Goal: Task Accomplishment & Management: Use online tool/utility

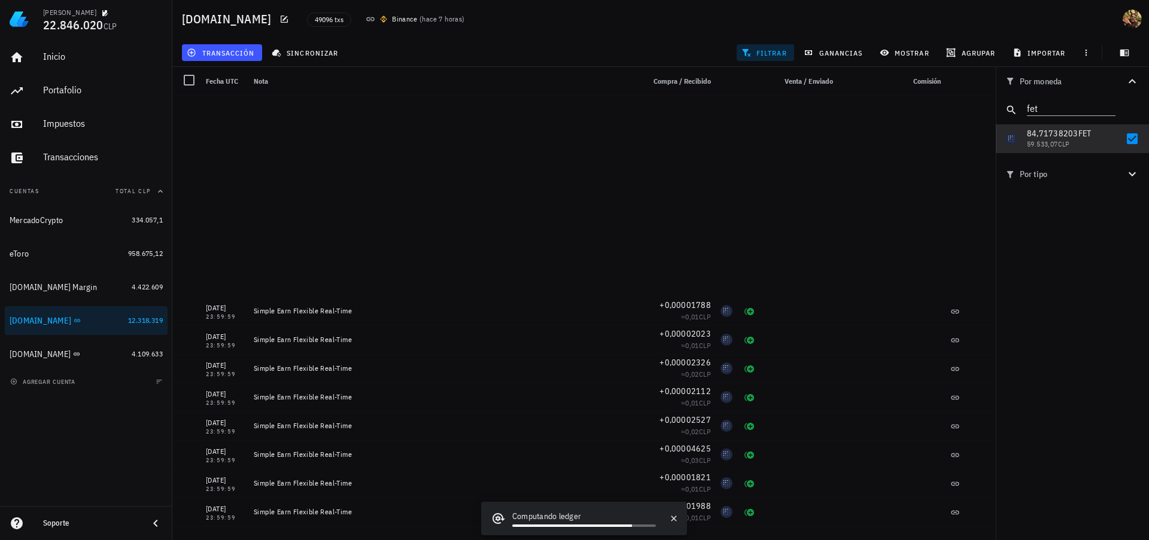
scroll to position [323, 0]
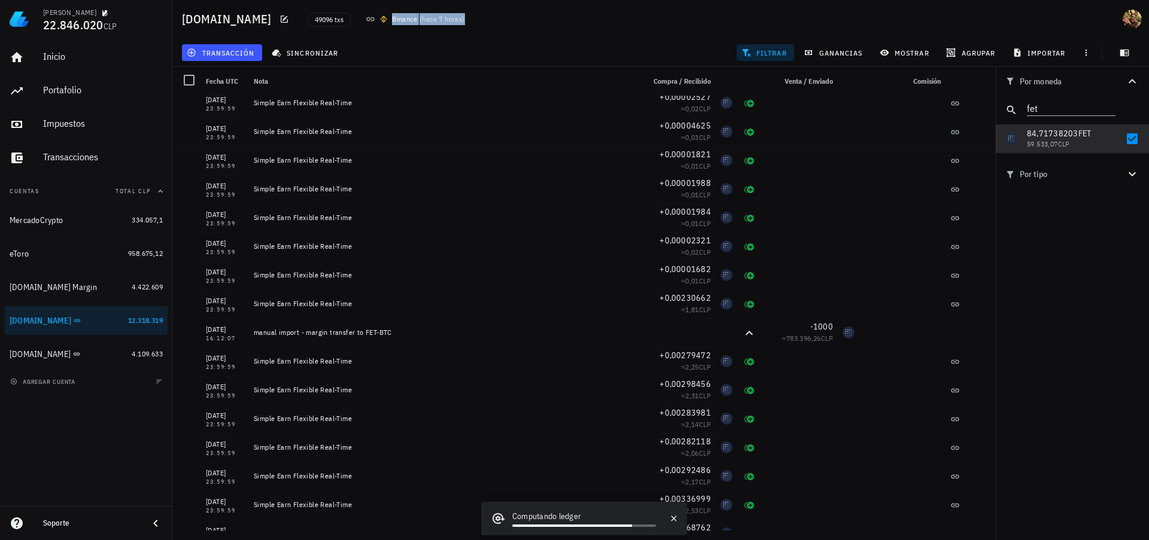
drag, startPoint x: 369, startPoint y: 19, endPoint x: 441, endPoint y: 17, distance: 71.8
click at [441, 17] on div "Binance ( hace 7 horas )" at bounding box center [422, 19] width 84 height 12
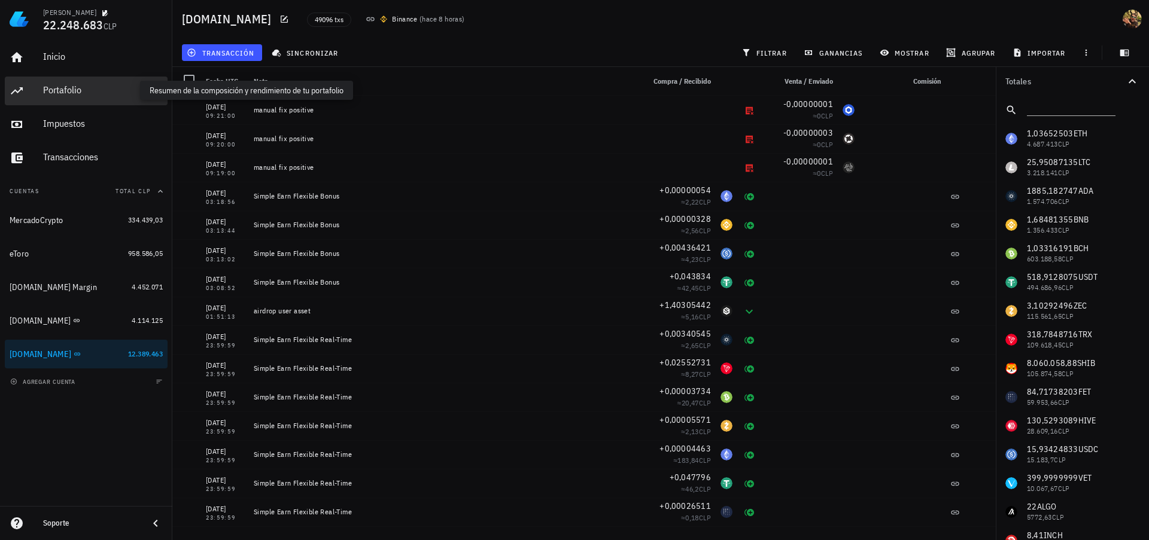
click at [72, 90] on div "Portafolio" at bounding box center [103, 89] width 120 height 11
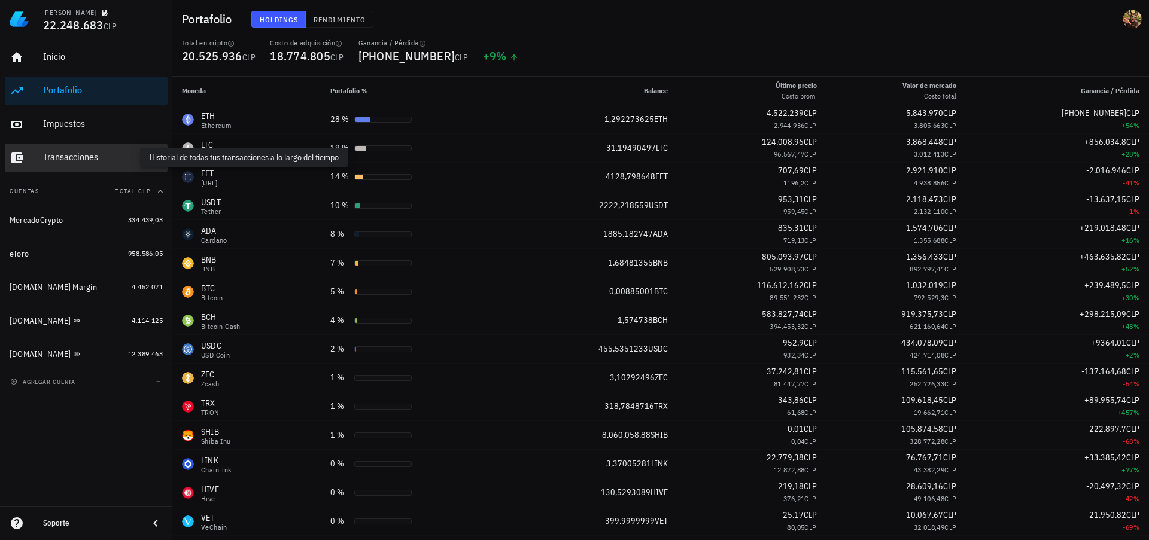
click at [67, 160] on div "Transacciones" at bounding box center [103, 156] width 120 height 11
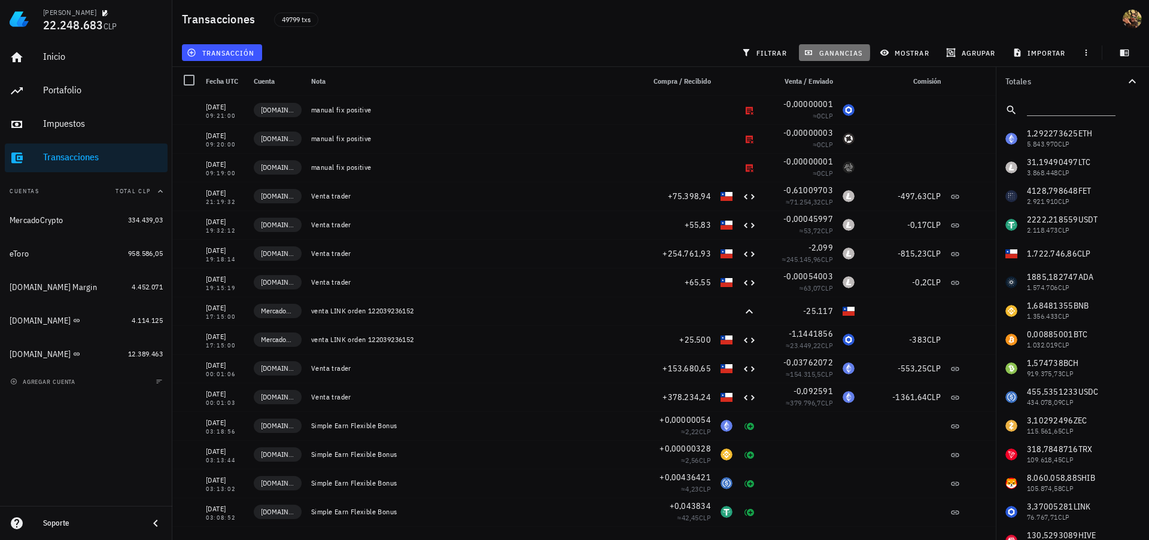
click at [840, 47] on button "ganancias" at bounding box center [834, 52] width 71 height 17
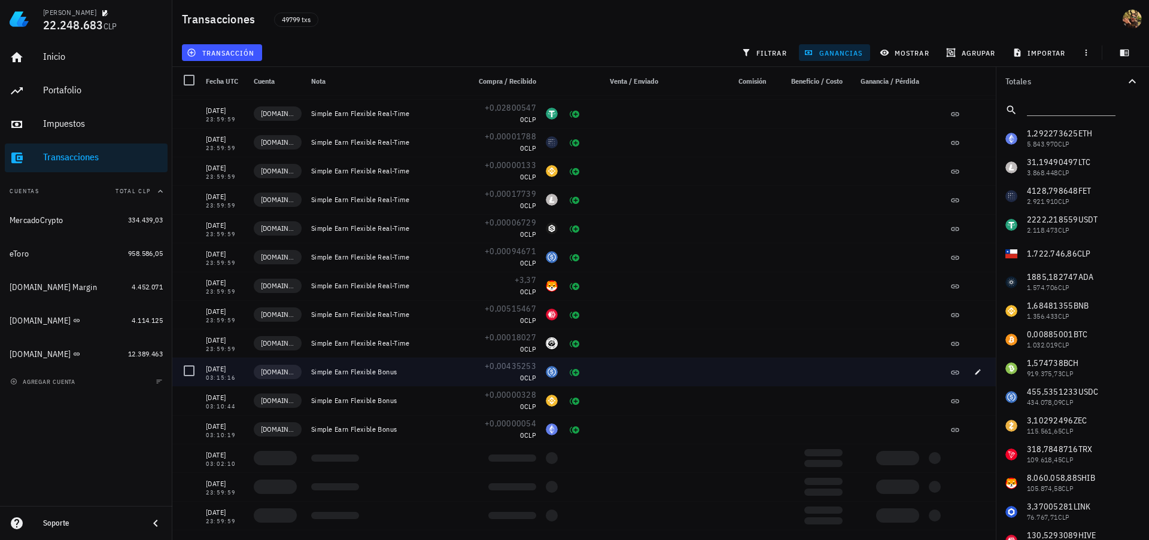
scroll to position [4847, 0]
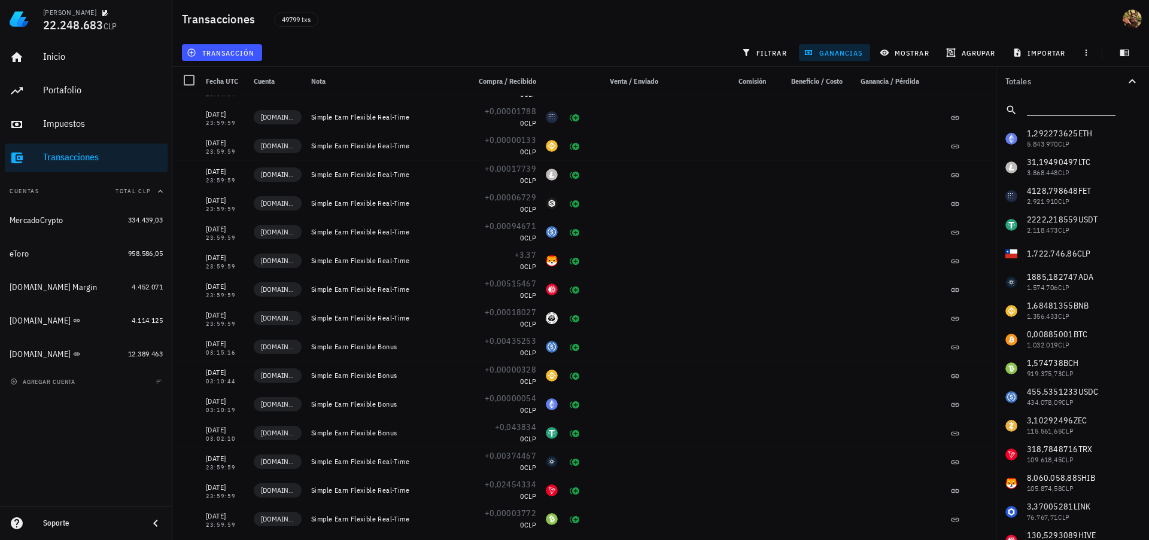
click at [1064, 110] on input "text" at bounding box center [1070, 108] width 86 height 16
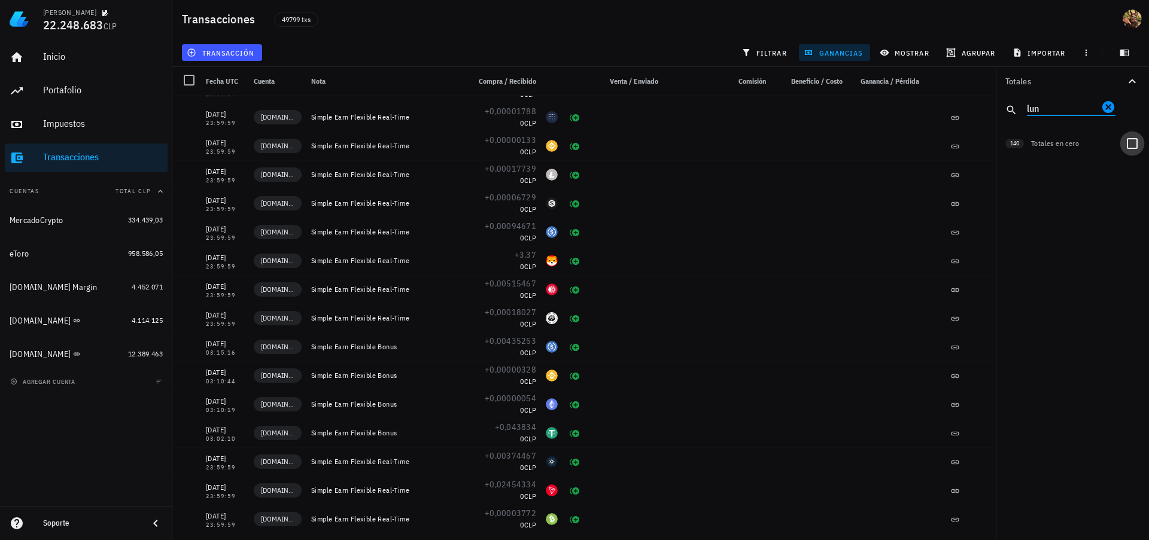
type input "lun"
click at [1130, 145] on div at bounding box center [1132, 143] width 20 height 20
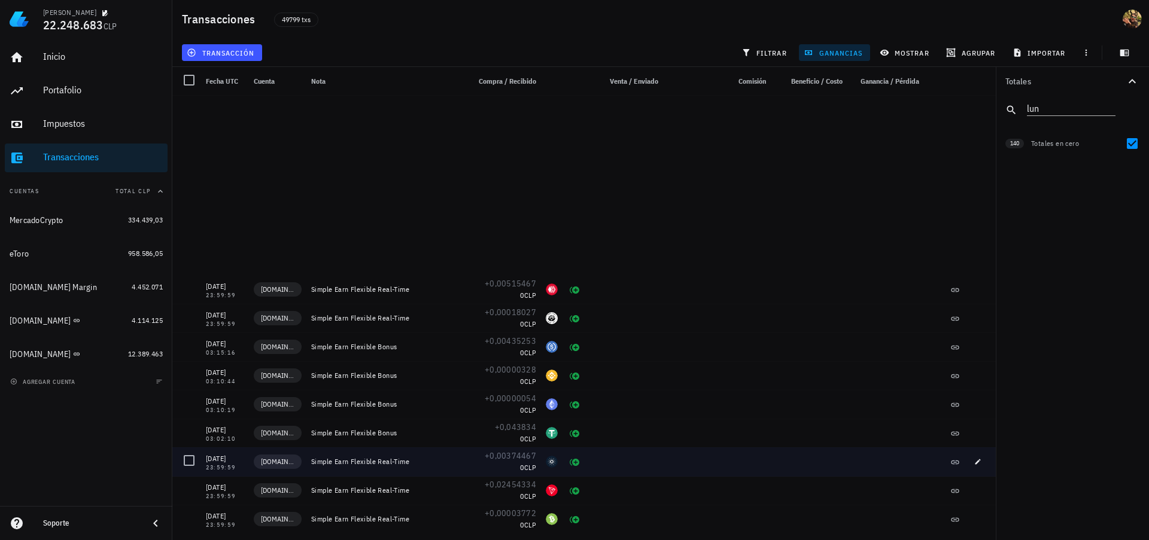
scroll to position [5171, 0]
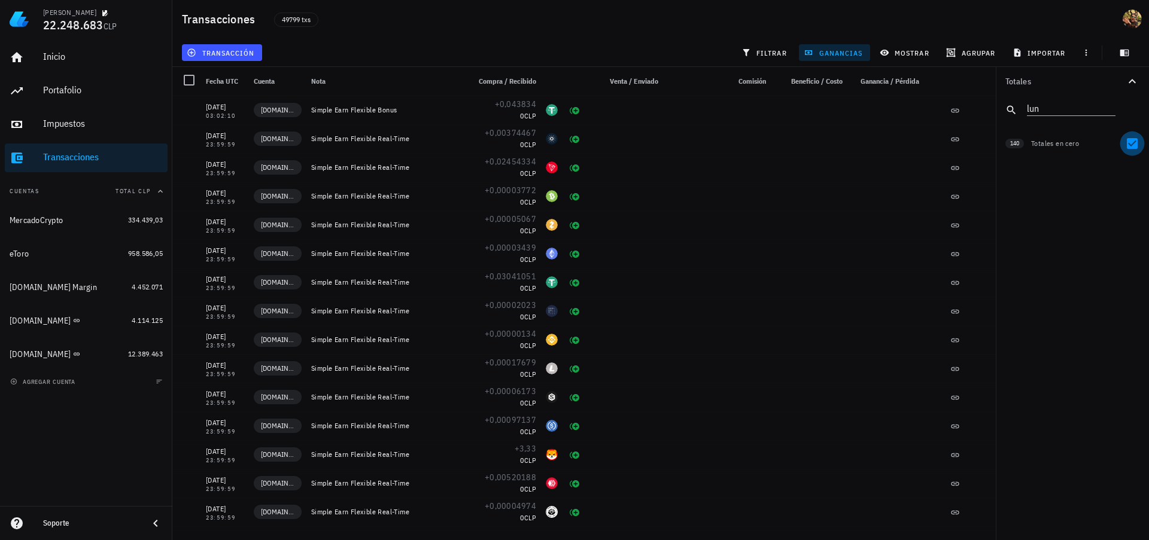
click at [1132, 143] on div at bounding box center [1132, 143] width 20 height 20
checkbox input "false"
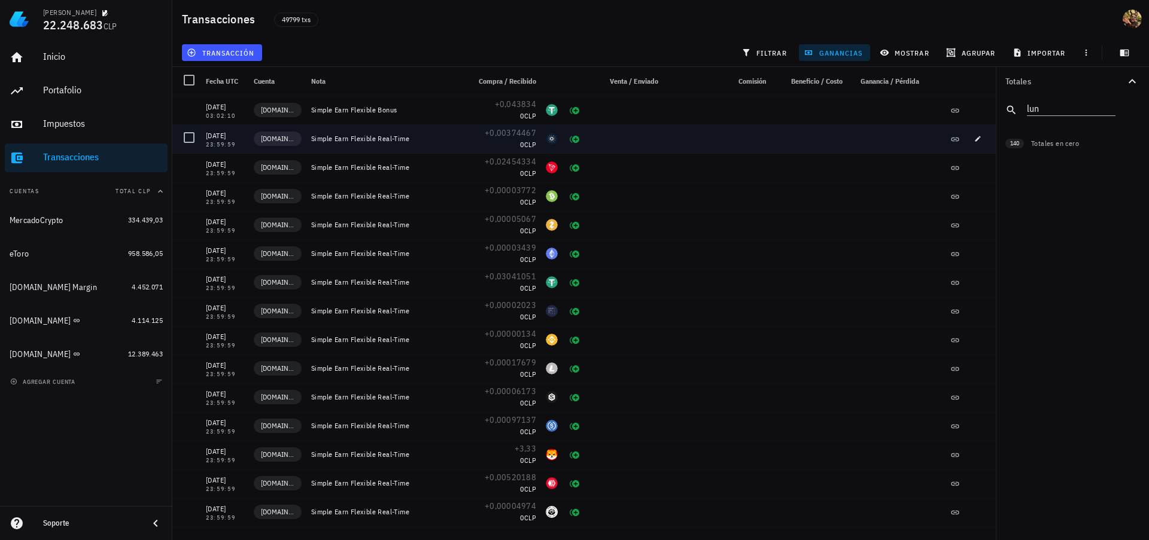
scroll to position [5063, 0]
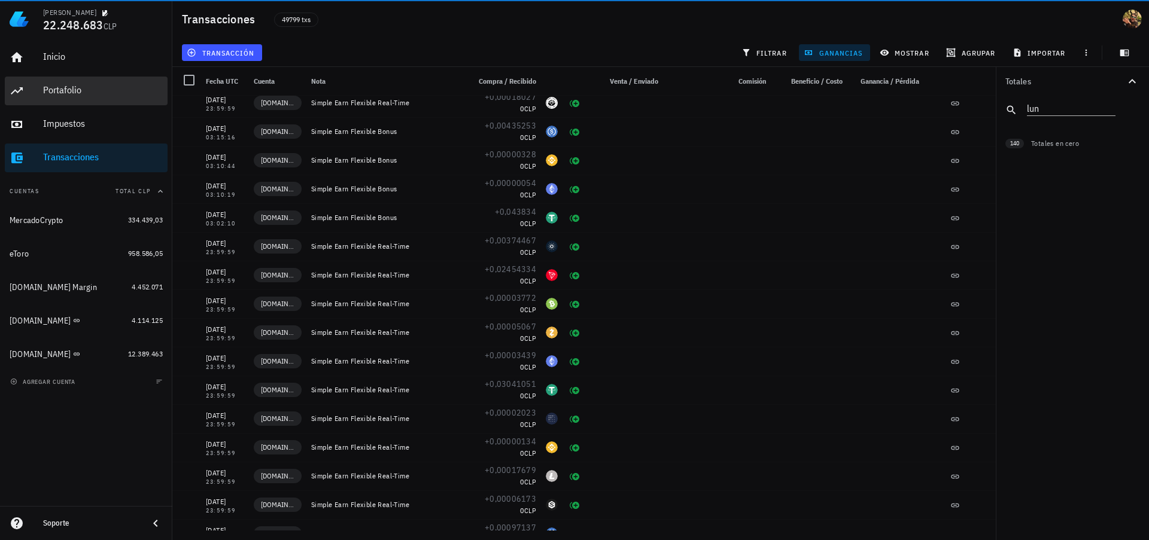
click at [74, 96] on div "Portafolio" at bounding box center [103, 90] width 120 height 27
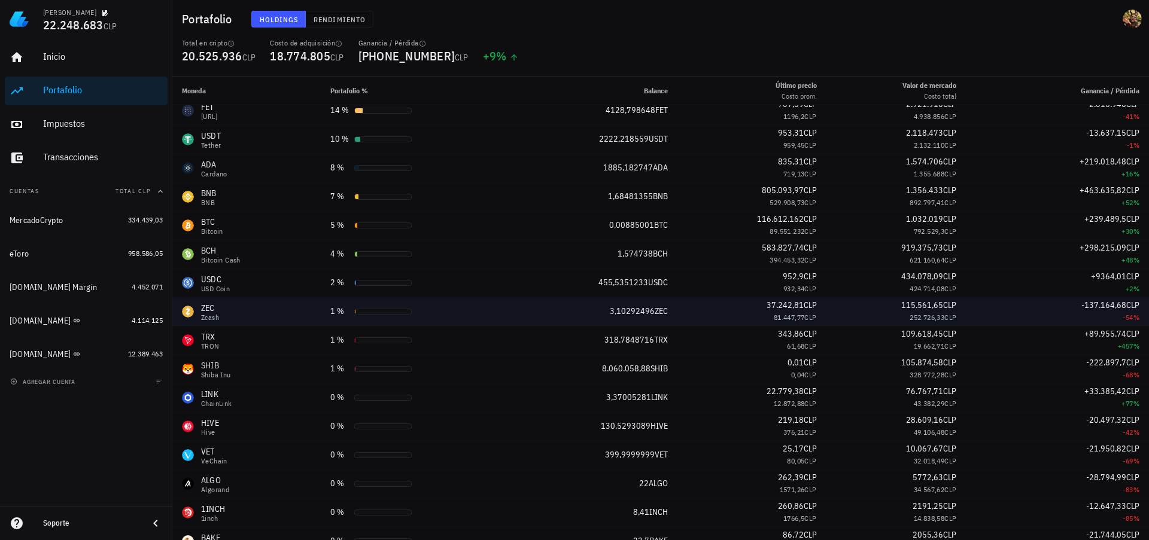
scroll to position [111, 0]
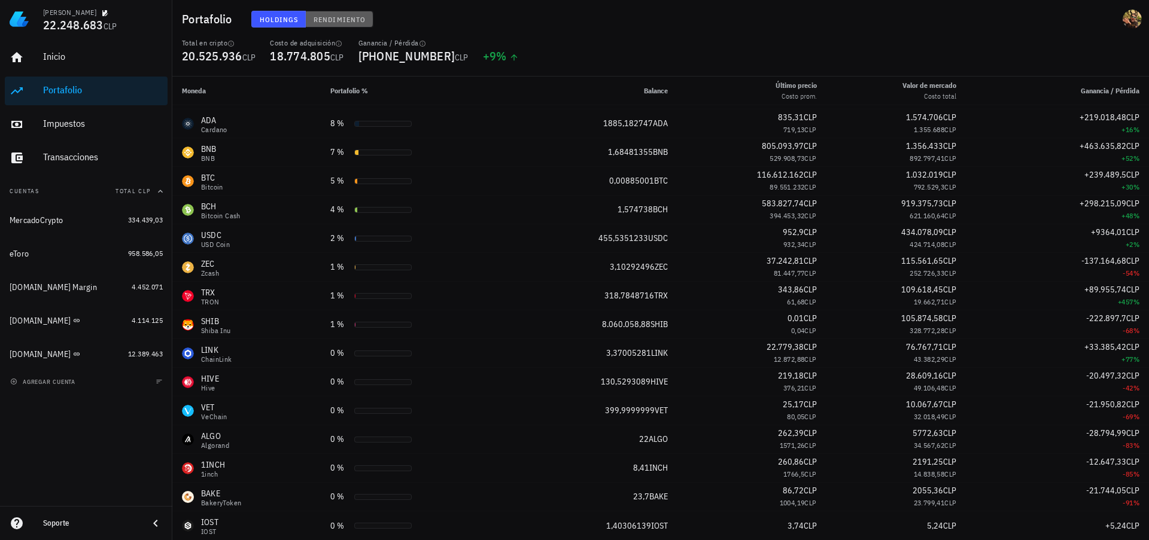
click at [326, 17] on span "Rendimiento" at bounding box center [339, 19] width 53 height 9
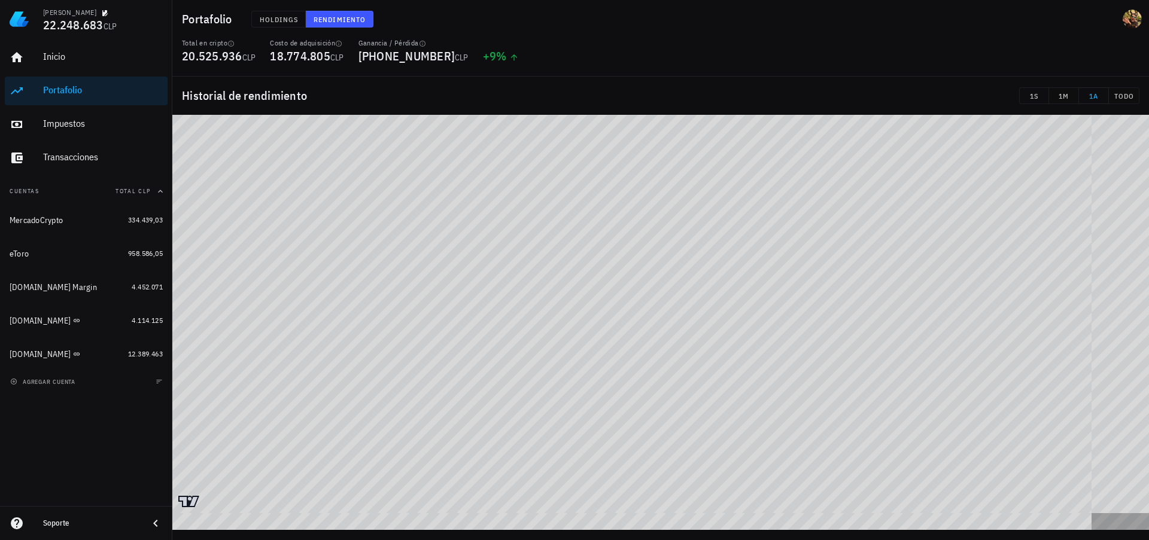
click at [35, 455] on div "Inicio [GEOGRAPHIC_DATA] Impuestos [GEOGRAPHIC_DATA] Cuentas Total CLP MercadoC…" at bounding box center [86, 272] width 172 height 468
click at [90, 120] on div "Impuestos" at bounding box center [103, 123] width 120 height 11
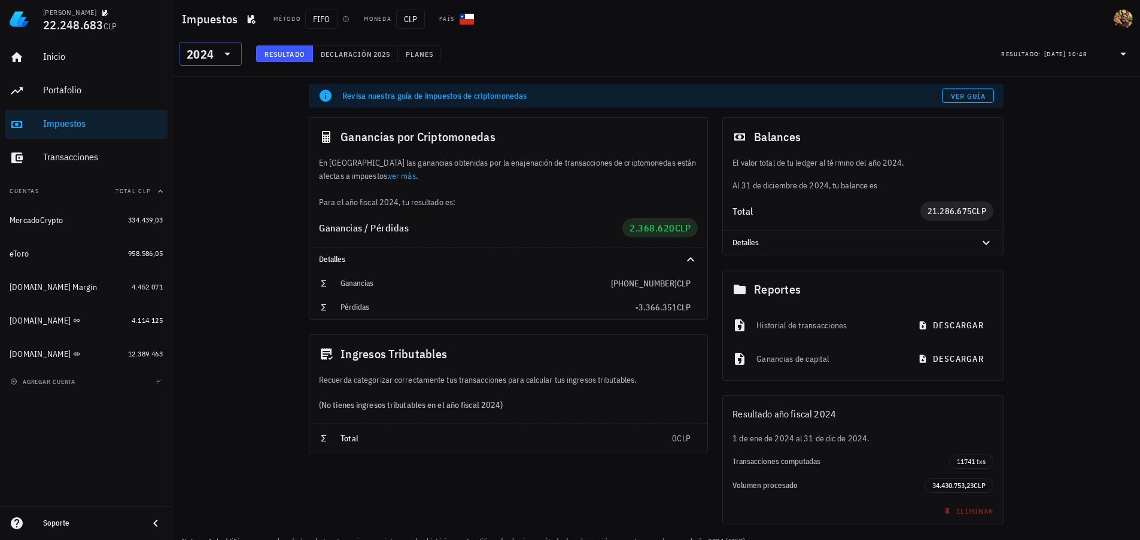
click at [216, 60] on input "text" at bounding box center [217, 53] width 2 height 19
click at [216, 89] on div "2025" at bounding box center [210, 85] width 43 height 10
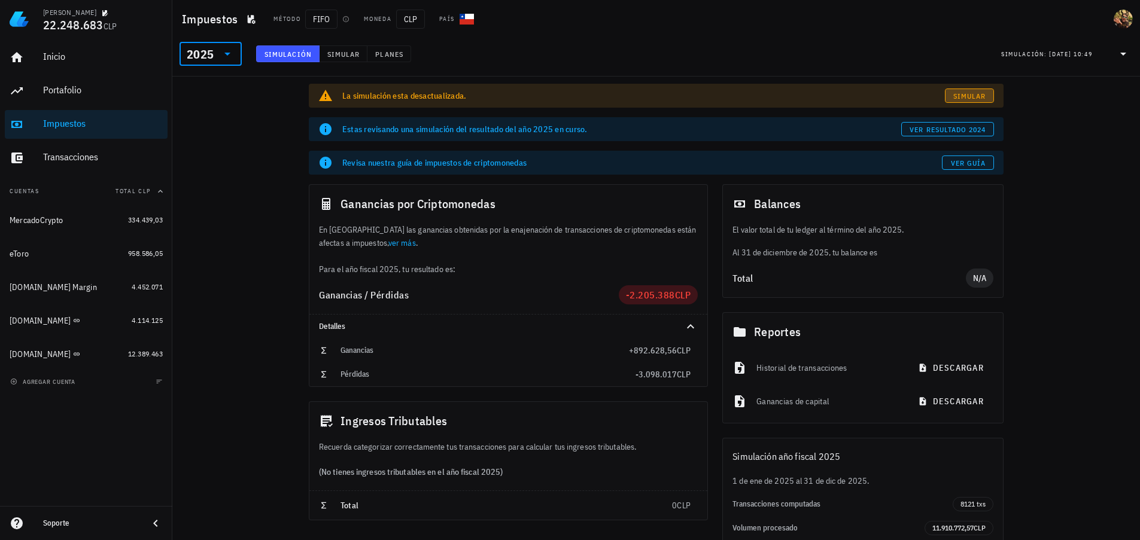
click at [962, 92] on span "Simular" at bounding box center [970, 96] width 34 height 9
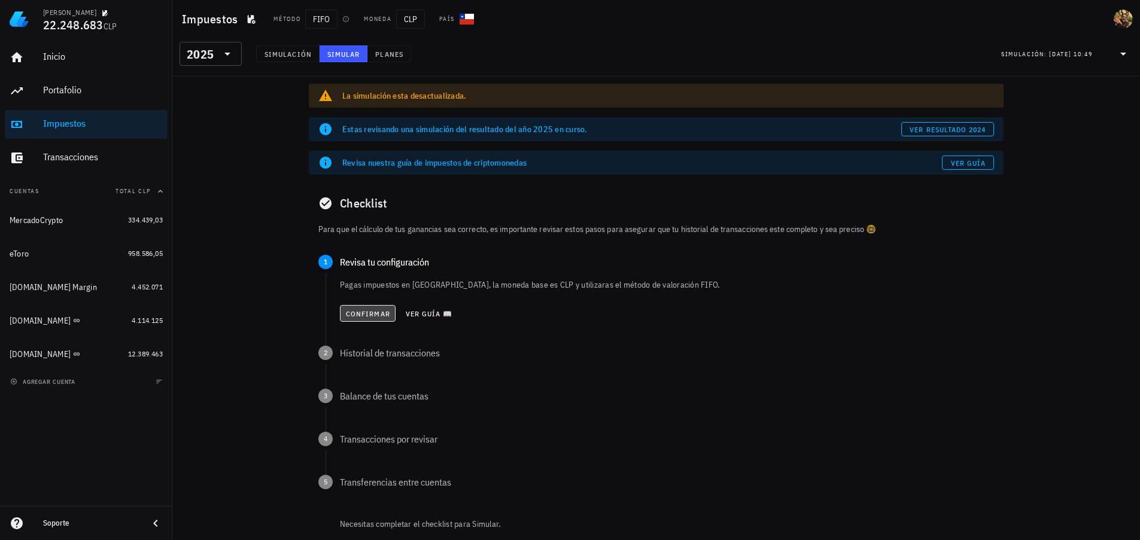
click at [351, 321] on button "Confirmar" at bounding box center [368, 313] width 56 height 17
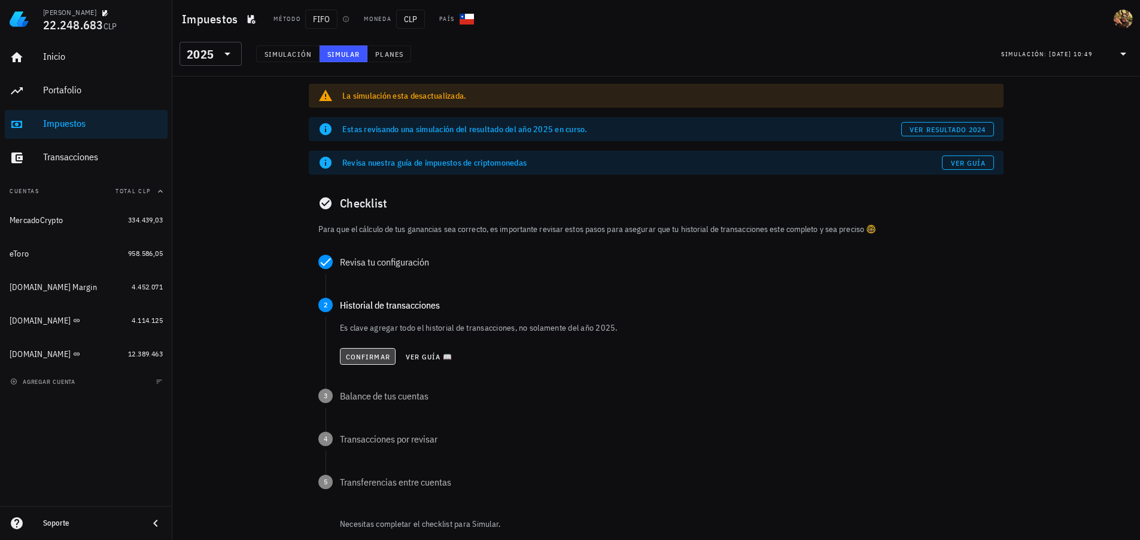
click at [357, 357] on span "Confirmar" at bounding box center [367, 356] width 45 height 9
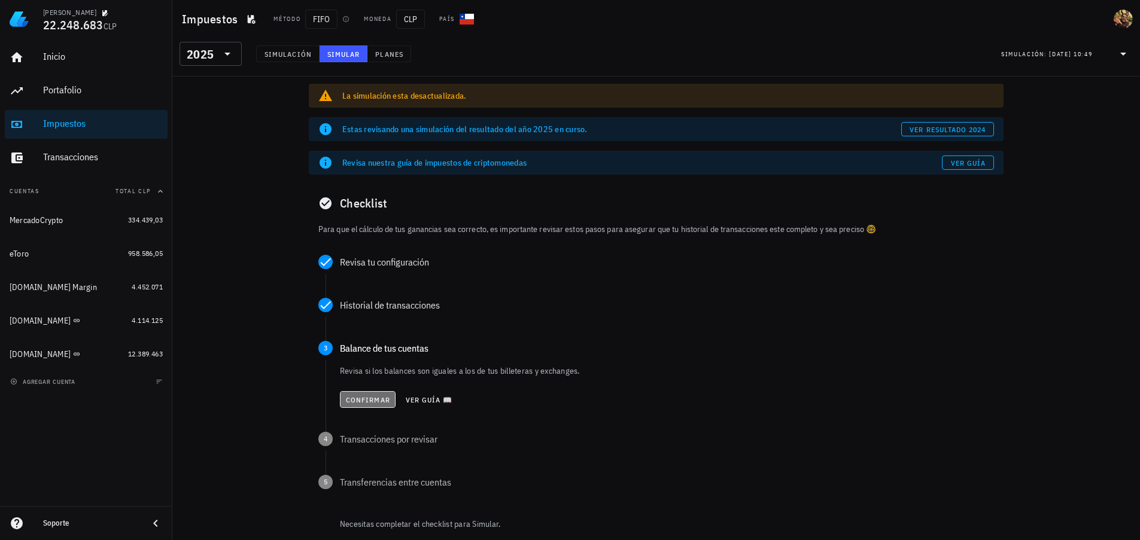
click at [367, 403] on span "Confirmar" at bounding box center [367, 400] width 45 height 9
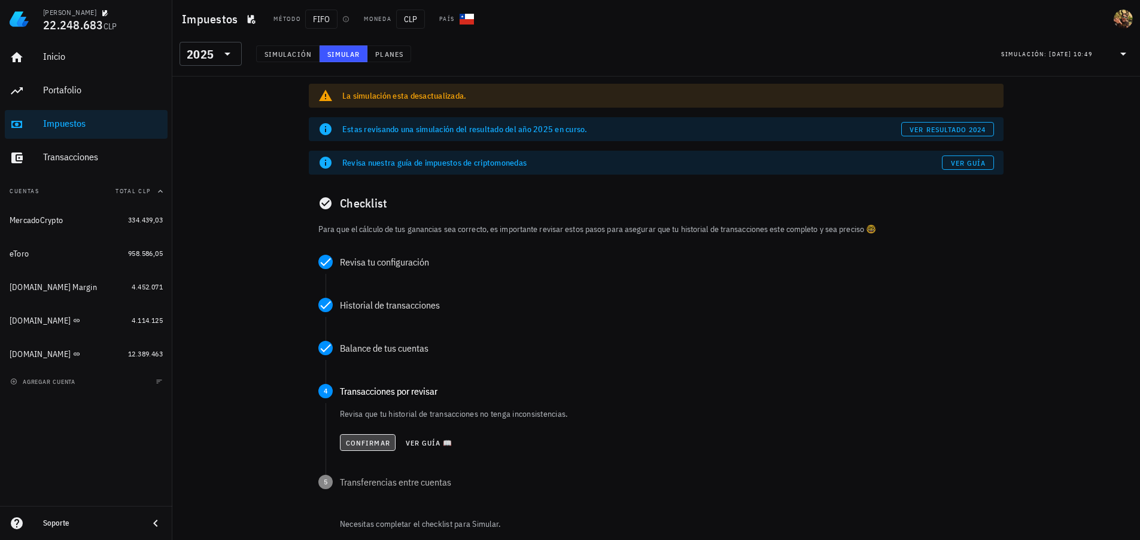
click at [360, 447] on button "Confirmar" at bounding box center [368, 442] width 56 height 17
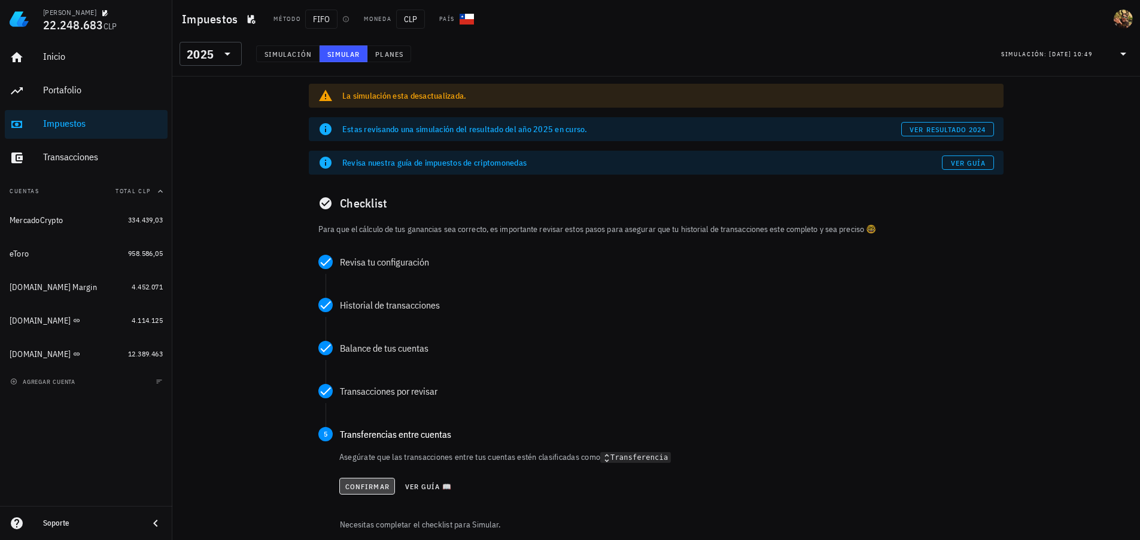
click at [364, 490] on span "Confirmar" at bounding box center [367, 486] width 45 height 9
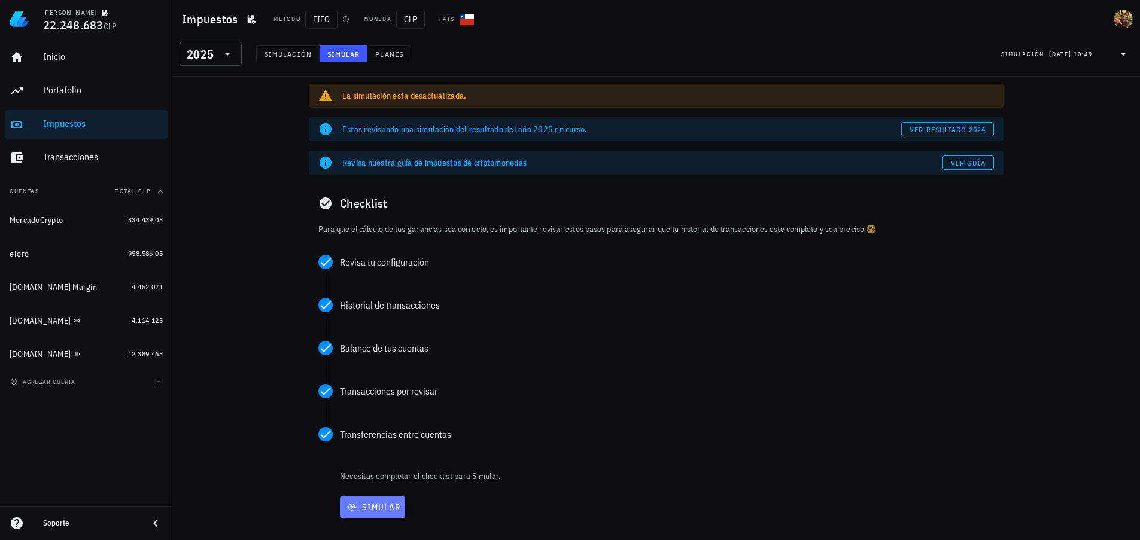
click at [365, 512] on span "Simular" at bounding box center [373, 507] width 56 height 11
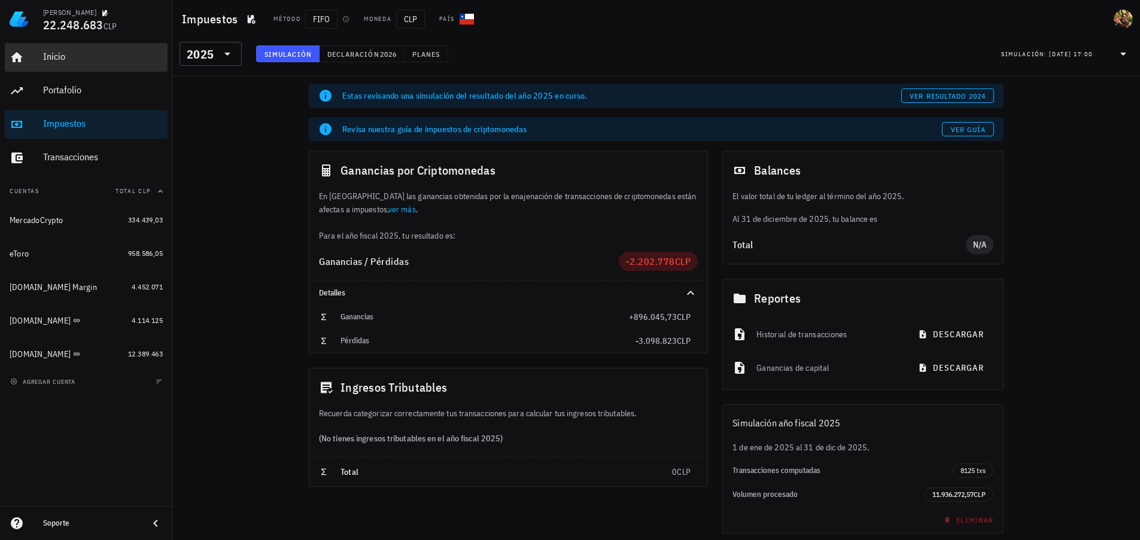
click at [79, 57] on div "Inicio" at bounding box center [103, 56] width 120 height 11
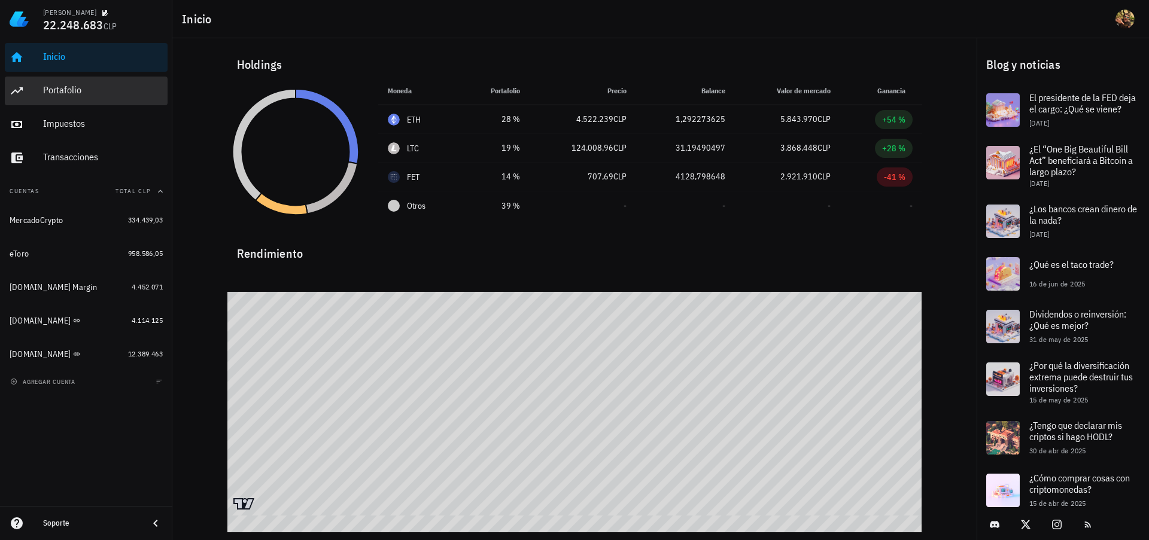
click at [76, 90] on div "Portafolio" at bounding box center [103, 89] width 120 height 11
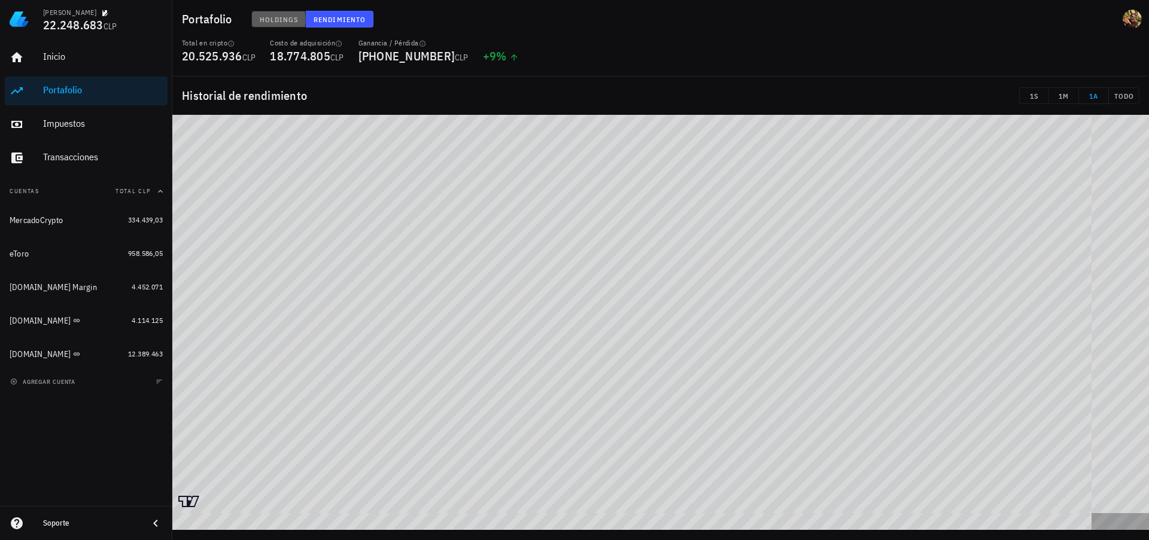
click at [263, 21] on span "Holdings" at bounding box center [278, 19] width 39 height 9
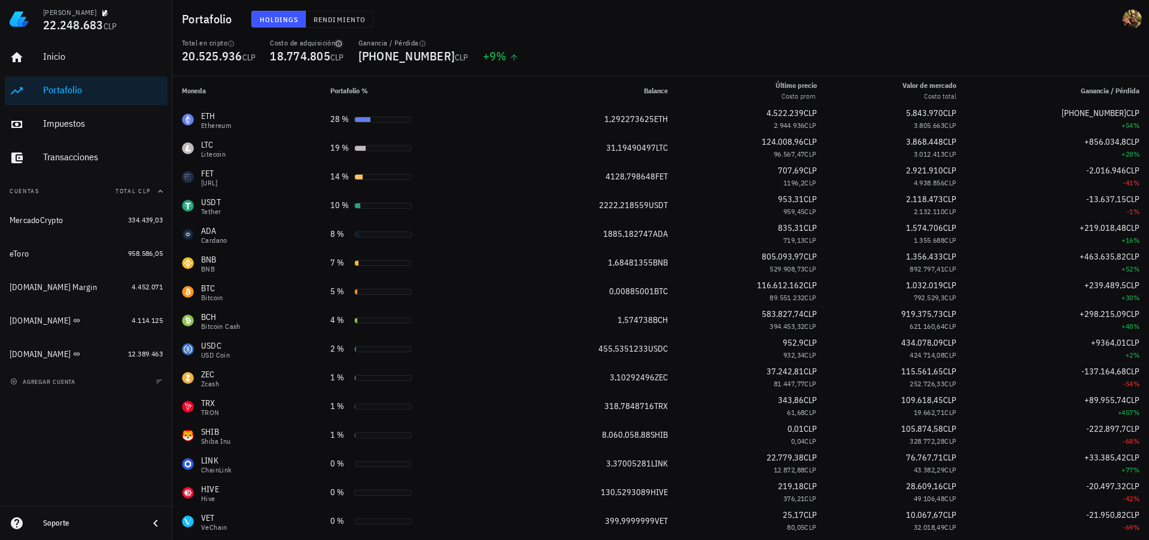
click at [342, 44] on icon "button" at bounding box center [338, 43] width 7 height 7
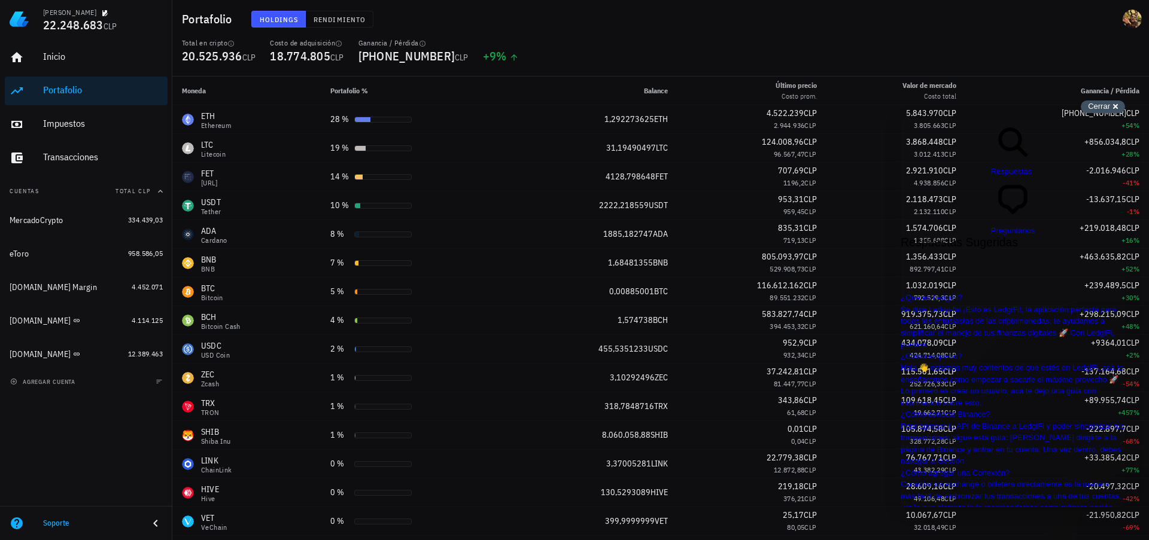
click at [1118, 107] on div "Cerrar cross-small" at bounding box center [1103, 107] width 44 height 13
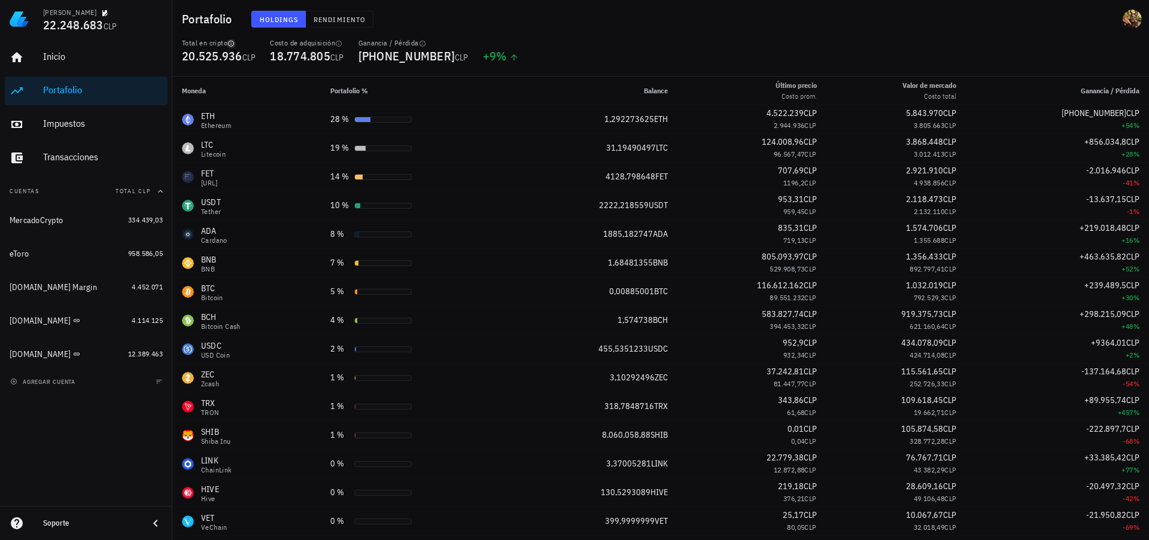
click at [235, 42] on icon "button" at bounding box center [230, 43] width 7 height 7
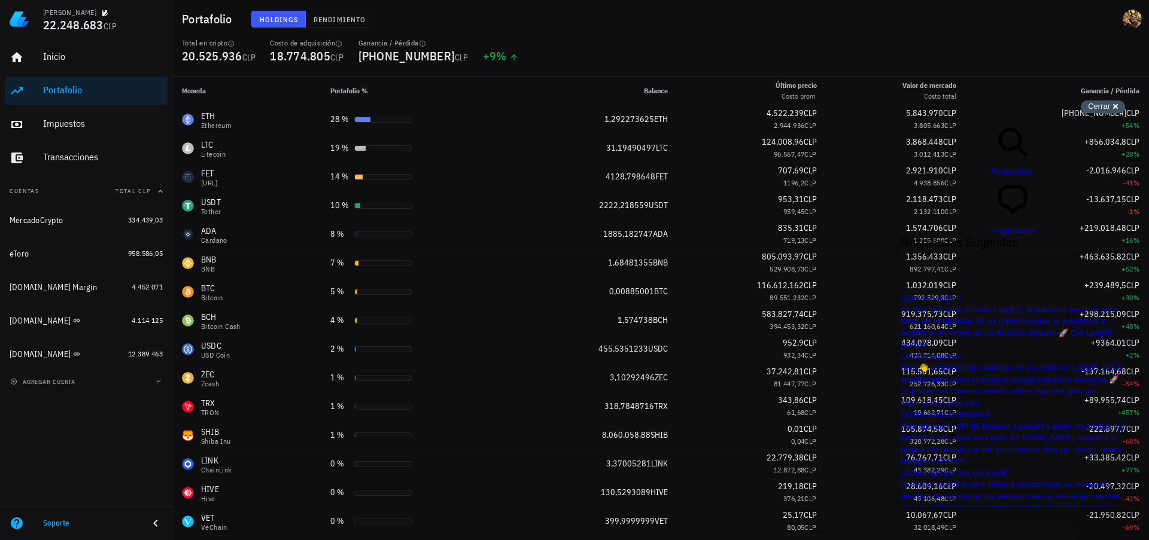
click at [1103, 102] on span "Cerrar" at bounding box center [1099, 106] width 22 height 9
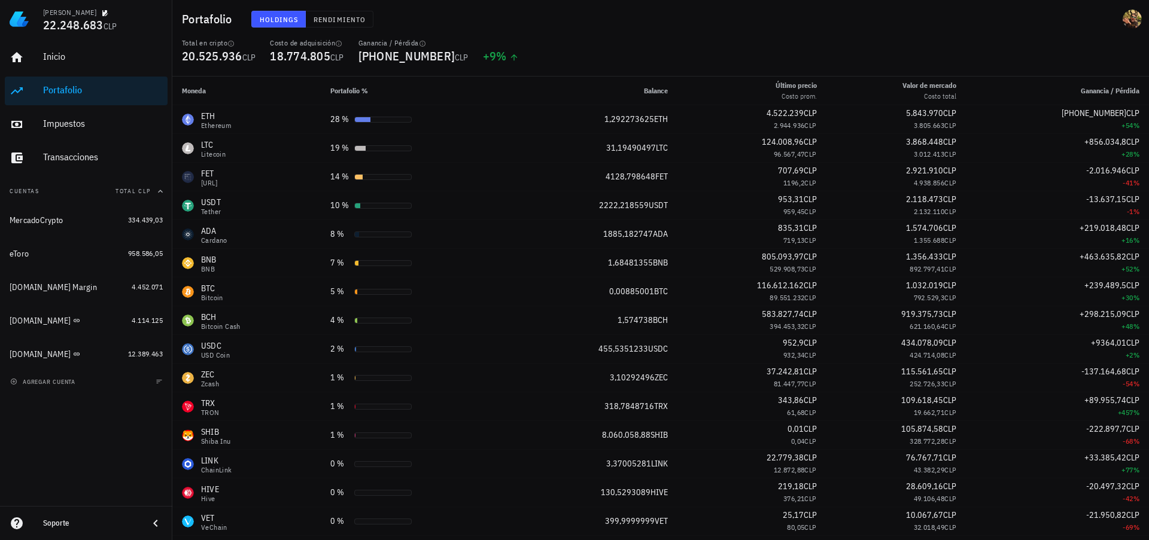
click at [65, 477] on div "Inicio [GEOGRAPHIC_DATA] Impuestos [GEOGRAPHIC_DATA] Cuentas Total CLP MercadoC…" at bounding box center [86, 272] width 172 height 468
